Goal: Use online tool/utility: Utilize a website feature to perform a specific function

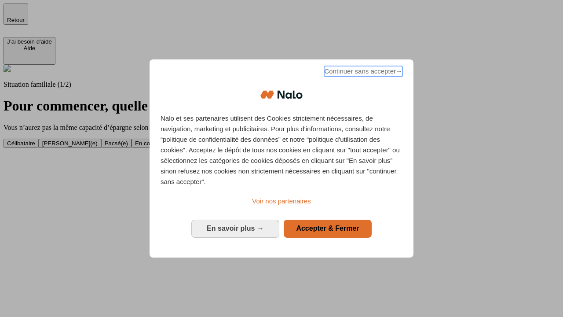
click at [362, 73] on span "Continuer sans accepter →" at bounding box center [363, 71] width 78 height 11
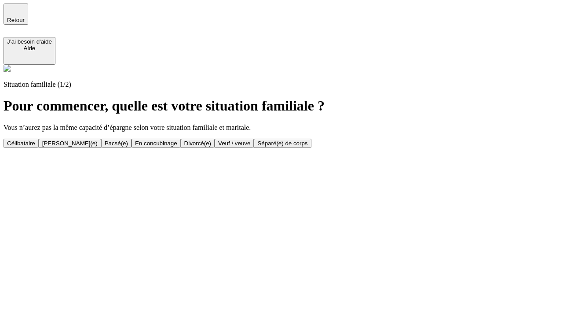
click at [35, 140] on div "Célibataire" at bounding box center [21, 143] width 28 height 7
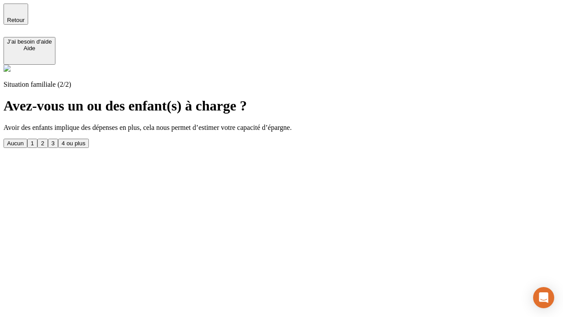
click at [24, 140] on div "Aucun" at bounding box center [15, 143] width 17 height 7
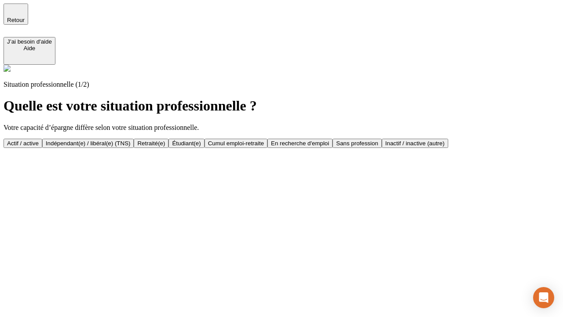
click at [39, 140] on div "Actif / active" at bounding box center [23, 143] width 32 height 7
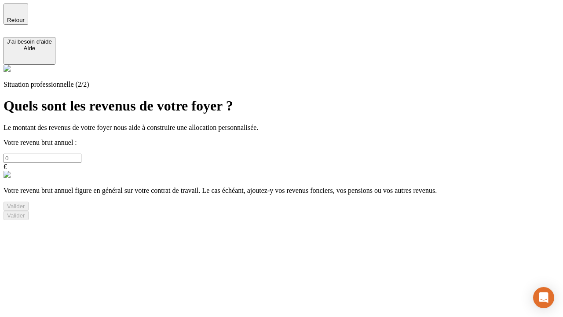
click at [81, 153] on input "text" at bounding box center [43, 157] width 78 height 9
type input "30 000"
click at [25, 209] on div "Valider" at bounding box center [16, 206] width 18 height 7
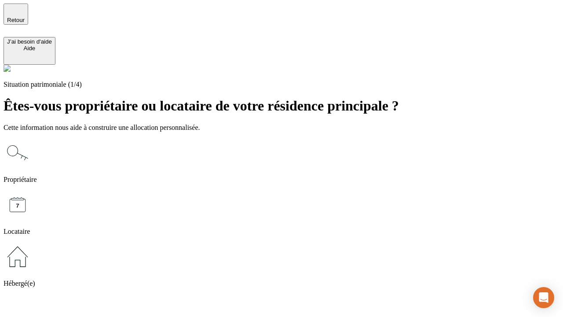
click at [32, 242] on icon at bounding box center [18, 256] width 28 height 28
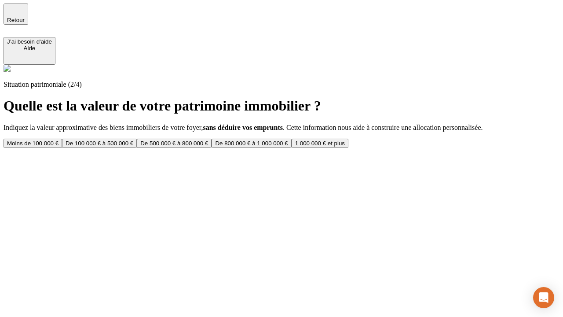
click at [58, 140] on div "Moins de 100 000 €" at bounding box center [32, 143] width 51 height 7
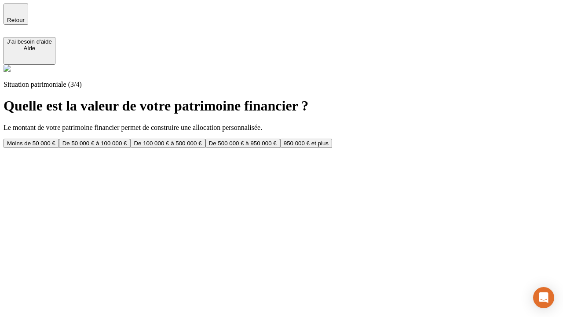
click at [55, 140] on div "Moins de 50 000 €" at bounding box center [31, 143] width 48 height 7
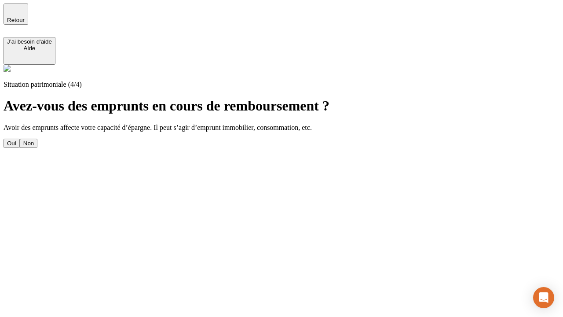
click at [34, 140] on div "Non" at bounding box center [28, 143] width 11 height 7
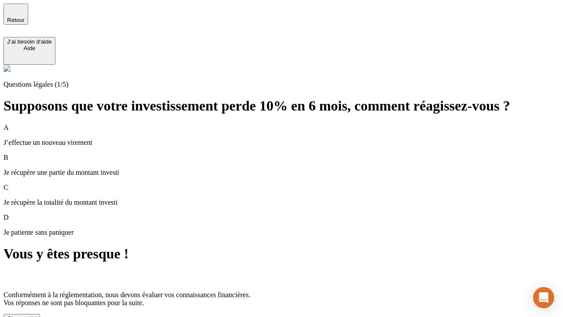
click at [36, 315] on div "C'est noté !" at bounding box center [21, 318] width 29 height 7
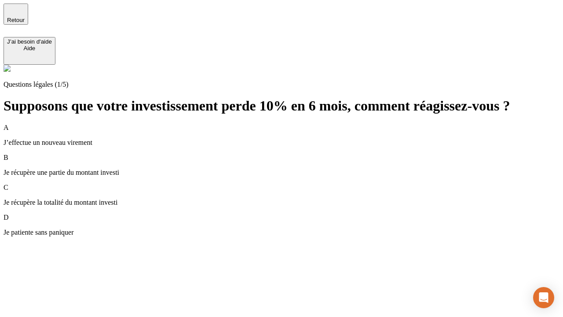
click at [292, 124] on div "A J’effectue un nouveau virement" at bounding box center [282, 135] width 556 height 23
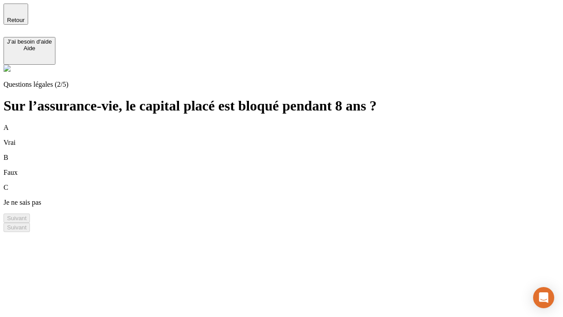
click at [292, 153] on div "B Faux" at bounding box center [282, 164] width 556 height 23
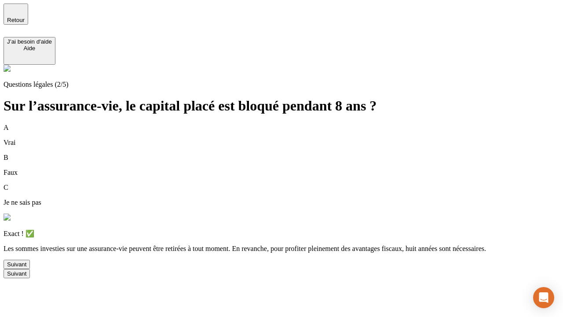
click at [26, 267] on div "Suivant" at bounding box center [16, 264] width 19 height 7
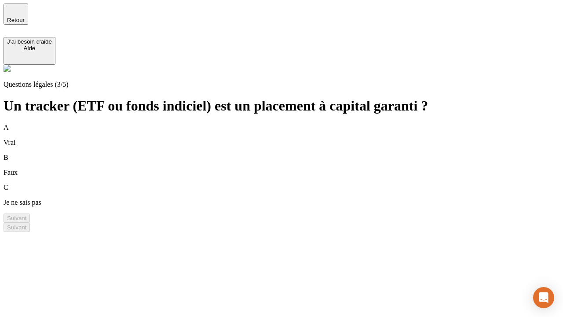
click at [292, 153] on div "B Faux" at bounding box center [282, 164] width 556 height 23
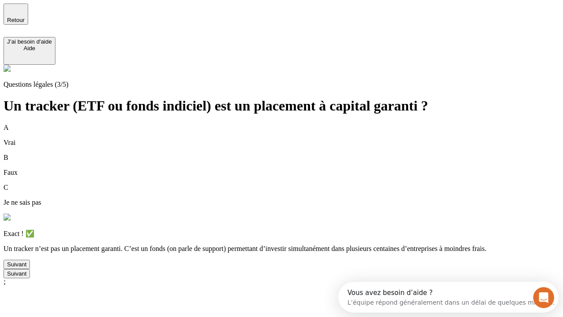
click at [26, 267] on div "Suivant" at bounding box center [16, 264] width 19 height 7
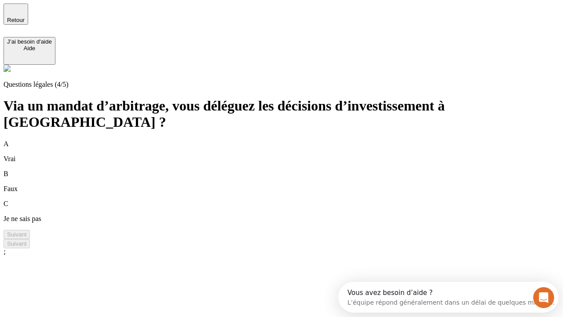
click at [292, 140] on div "A Vrai" at bounding box center [282, 151] width 556 height 23
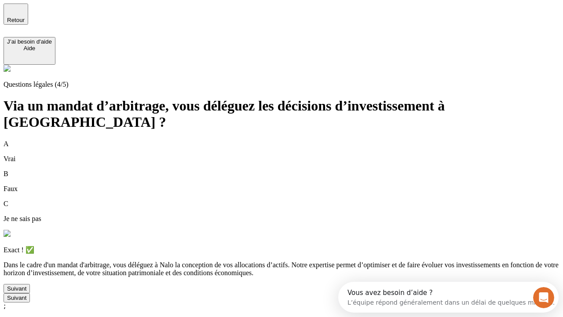
click at [26, 292] on div "Suivant" at bounding box center [16, 288] width 19 height 7
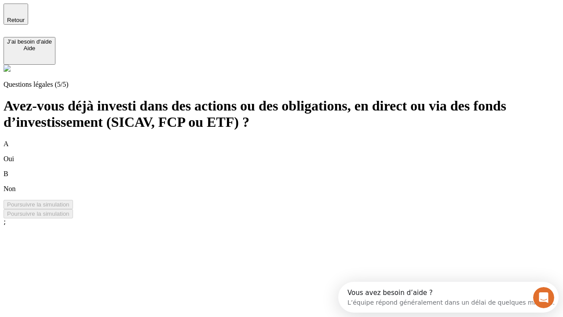
click at [292, 170] on div "B Non" at bounding box center [282, 181] width 556 height 23
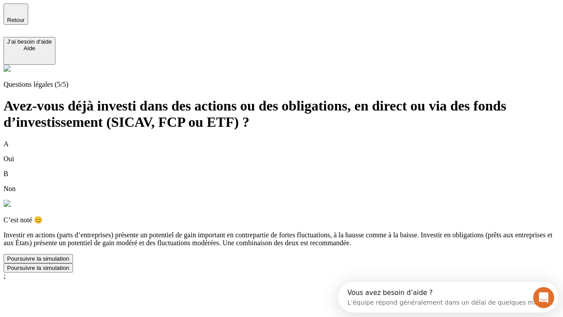
click at [69, 262] on div "Poursuivre la simulation" at bounding box center [38, 258] width 62 height 7
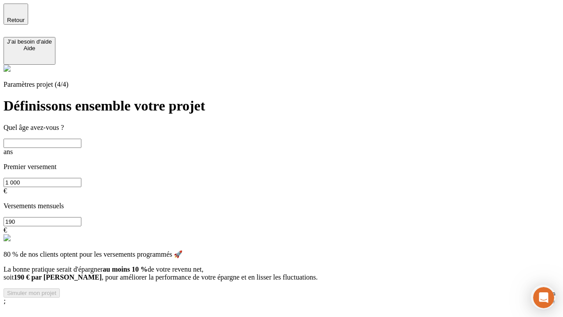
click at [81, 139] on input "text" at bounding box center [43, 143] width 78 height 9
type input "25"
click at [81, 178] on input "1 000" at bounding box center [43, 182] width 78 height 9
type input "10 000"
click at [81, 217] on input "190" at bounding box center [43, 221] width 78 height 9
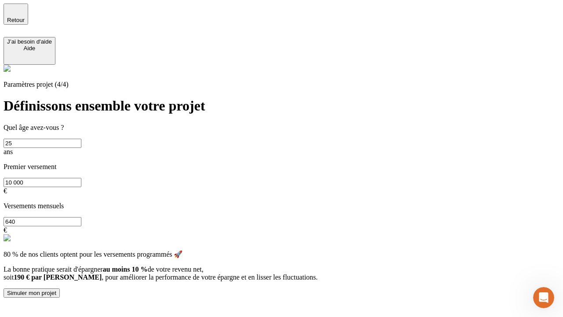
type input "640"
click at [56, 289] on div "Simuler mon projet" at bounding box center [31, 292] width 49 height 7
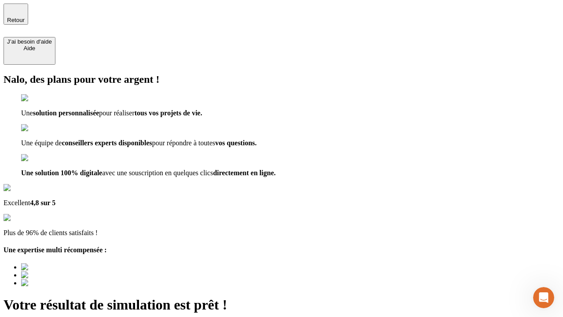
scroll to position [15, 0]
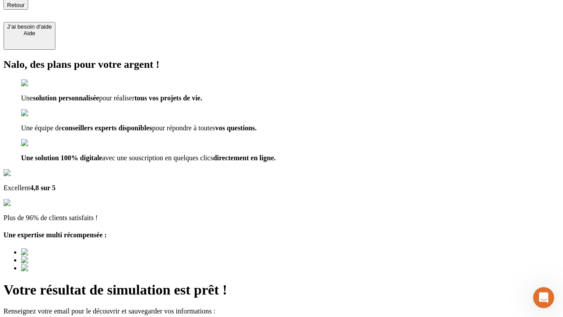
type input "[EMAIL_ADDRESS][PERSON_NAME][DOMAIN_NAME]"
